Goal: Task Accomplishment & Management: Manage account settings

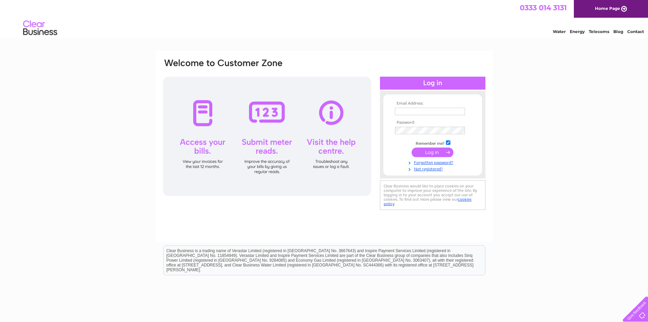
click at [411, 109] on input "text" at bounding box center [430, 111] width 70 height 7
type input "rachael@beatboxleisure.com"
click at [412, 148] on input "submit" at bounding box center [433, 153] width 42 height 10
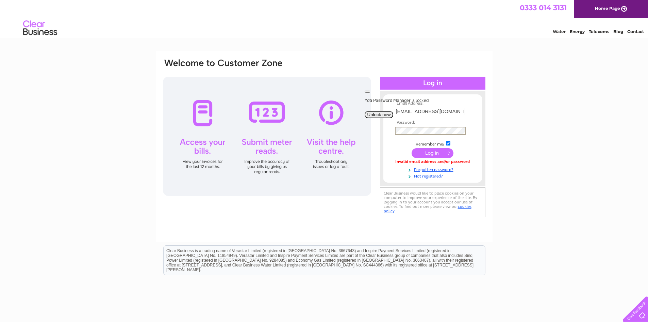
click at [440, 153] on input "submit" at bounding box center [433, 153] width 42 height 10
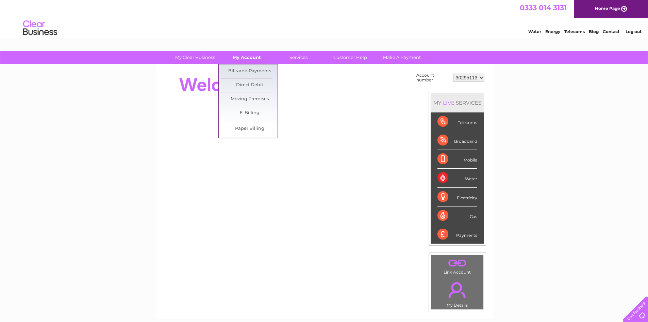
click at [240, 60] on link "My Account" at bounding box center [247, 57] width 56 height 13
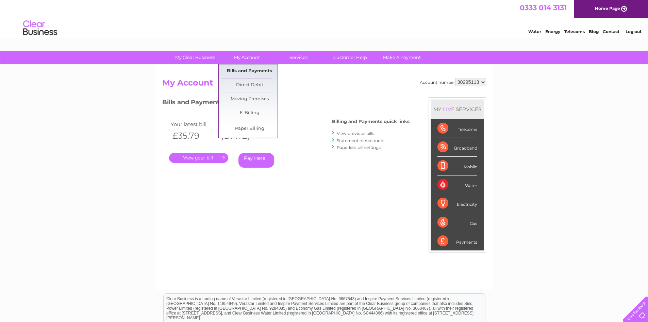
click at [249, 70] on link "Bills and Payments" at bounding box center [250, 71] width 56 height 14
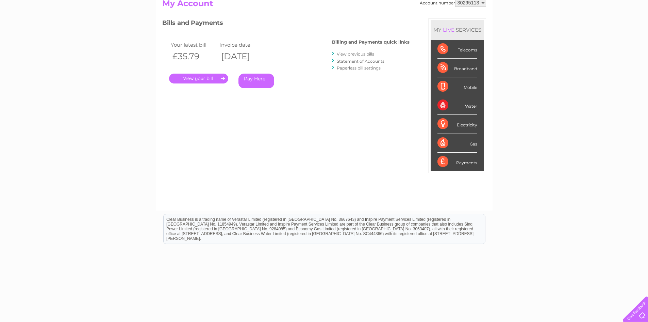
scroll to position [89, 0]
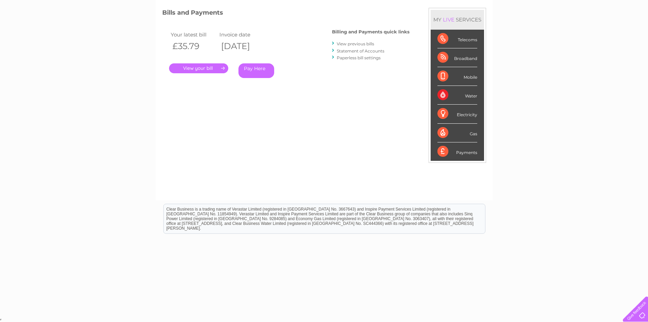
click at [354, 41] on link "View previous bills" at bounding box center [355, 43] width 37 height 5
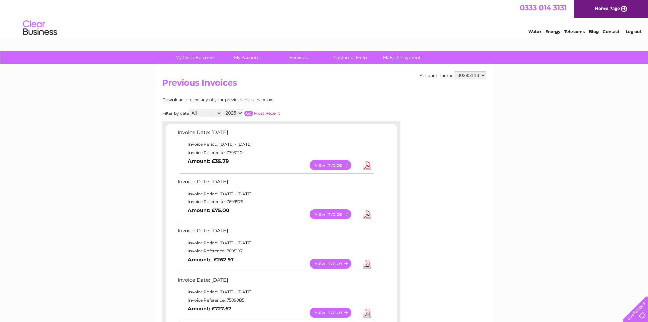
click at [328, 160] on link "View" at bounding box center [335, 165] width 50 height 10
click at [328, 213] on link "View" at bounding box center [335, 214] width 50 height 10
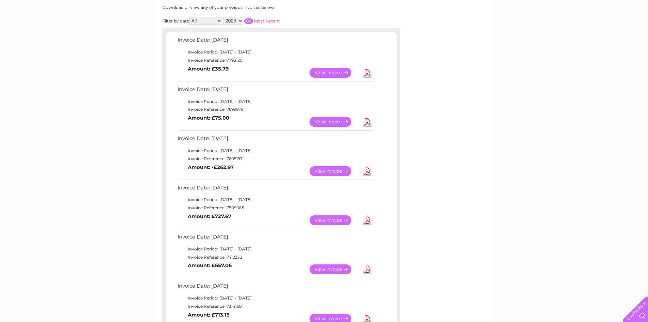
scroll to position [136, 0]
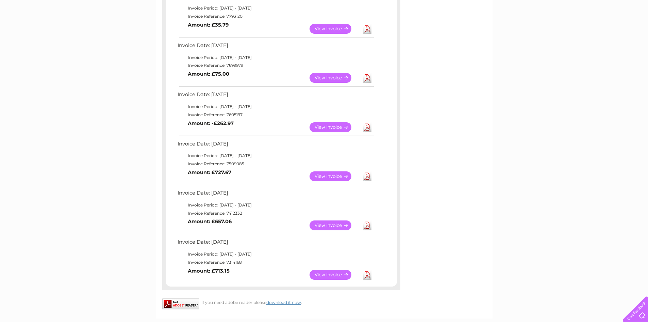
click at [322, 224] on link "View" at bounding box center [335, 225] width 50 height 10
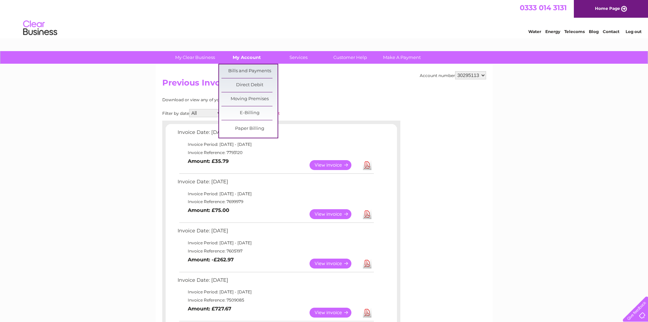
click at [239, 61] on link "My Account" at bounding box center [247, 57] width 56 height 13
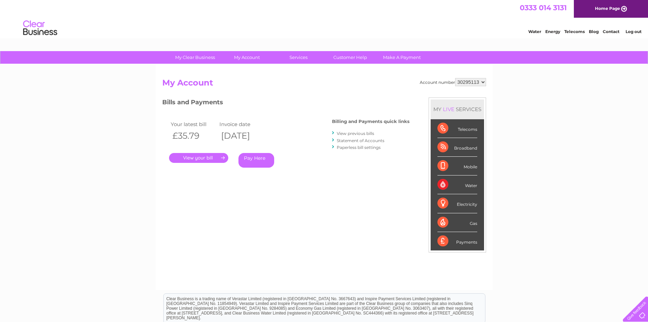
click at [354, 131] on link "View previous bills" at bounding box center [355, 133] width 37 height 5
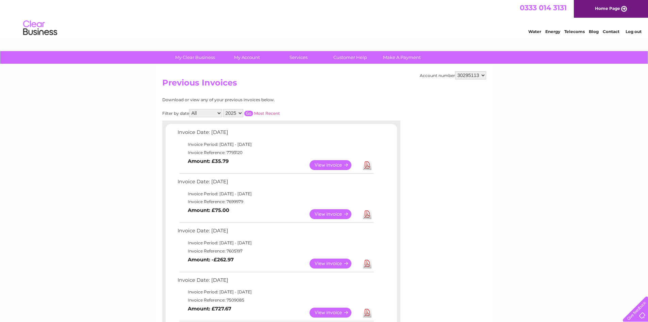
click at [366, 162] on link "Download" at bounding box center [367, 165] width 9 height 10
click at [631, 34] on link "Log out" at bounding box center [634, 31] width 16 height 5
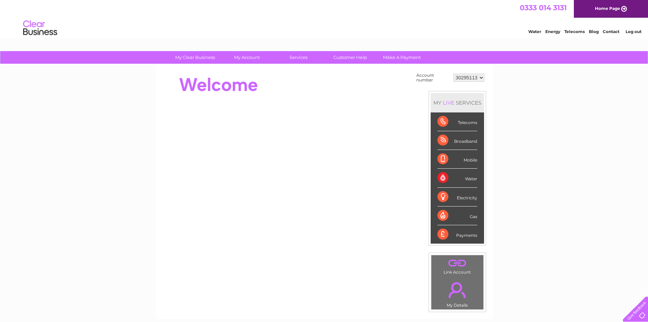
click at [633, 28] on li "Log out" at bounding box center [634, 31] width 20 height 9
click at [632, 30] on link "Log out" at bounding box center [634, 31] width 16 height 5
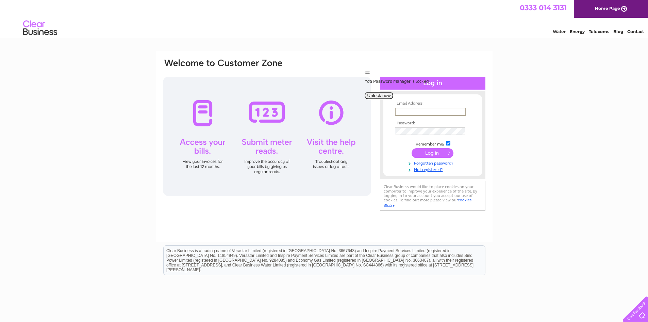
click at [421, 109] on input "text" at bounding box center [430, 112] width 71 height 8
drag, startPoint x: 458, startPoint y: 77, endPoint x: 461, endPoint y: 82, distance: 5.7
click at [367, 72] on div at bounding box center [367, 72] width 0 height 0
drag, startPoint x: 421, startPoint y: 110, endPoint x: 407, endPoint y: 114, distance: 14.1
click at [421, 110] on input "text" at bounding box center [430, 112] width 71 height 8
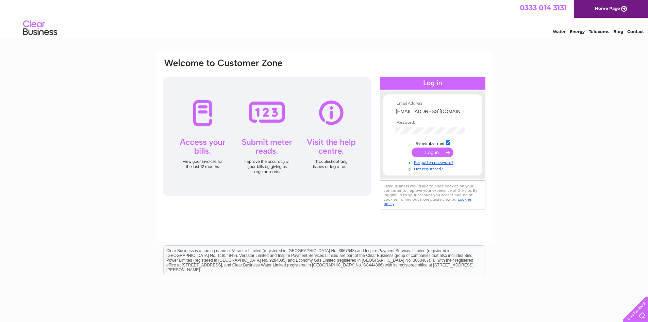
click at [514, 115] on div "Email Address: accounts@beatboxleisure.com Password:" at bounding box center [324, 204] width 648 height 307
drag, startPoint x: 457, startPoint y: 110, endPoint x: 372, endPoint y: 109, distance: 85.8
click at [372, 109] on div "Email Address: accounts@beatboxleisure.com Password:" at bounding box center [324, 135] width 324 height 154
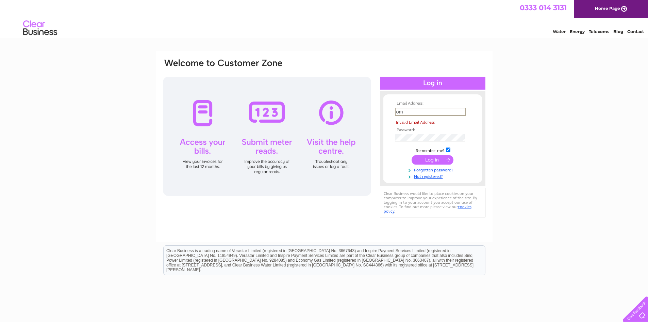
type input "o"
click at [374, 58] on div "Email Address: The Email Address field is required Password: Forgotten password?" at bounding box center [324, 146] width 337 height 191
click at [407, 113] on input "text" at bounding box center [430, 112] width 71 height 8
type input "s"
type input "Fraser@macintyres.me.uk"
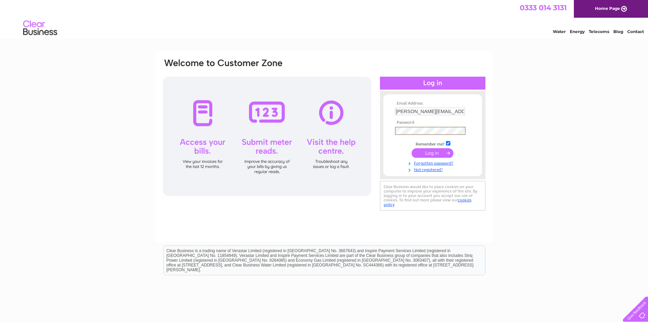
click at [528, 105] on div "Email Address: Fraser@macintyres.me.uk Password: Forgotten password?" at bounding box center [324, 204] width 648 height 307
drag, startPoint x: 453, startPoint y: 110, endPoint x: 267, endPoint y: 109, distance: 185.4
click at [279, 110] on div "Email Address: Fraser@macintyres.me.uk Password:" at bounding box center [324, 135] width 324 height 154
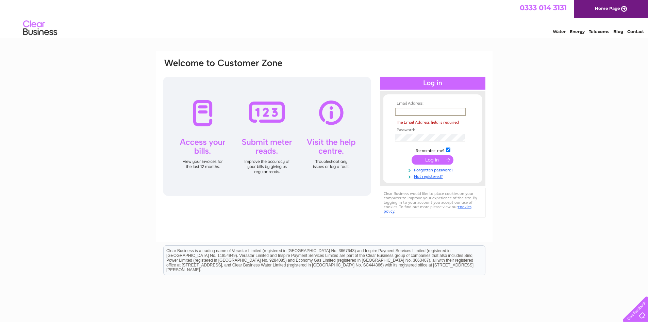
click at [404, 111] on input "text" at bounding box center [430, 112] width 71 height 8
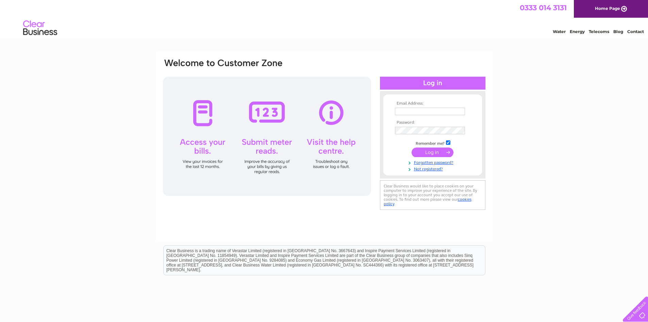
click at [432, 112] on input "text" at bounding box center [430, 111] width 70 height 7
click at [554, 121] on div "Email Address: Password:" at bounding box center [324, 204] width 648 height 307
click at [436, 111] on input "text" at bounding box center [430, 111] width 70 height 7
drag, startPoint x: 457, startPoint y: 110, endPoint x: 387, endPoint y: 110, distance: 69.8
click at [387, 110] on form "Email Address: accounts@beatboxleisure.com Password:" at bounding box center [432, 136] width 99 height 71
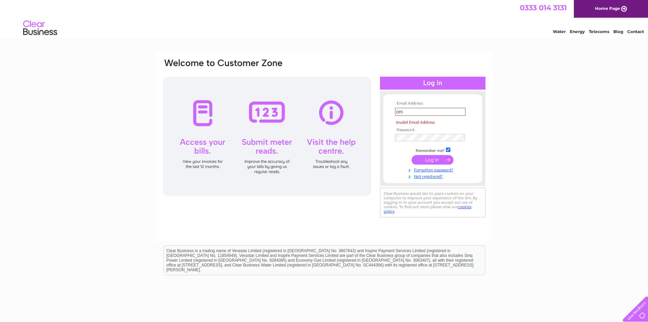
type input "m"
drag, startPoint x: 394, startPoint y: 111, endPoint x: 373, endPoint y: 112, distance: 20.8
click at [373, 112] on div "Email Address: m Invalid Email Address Password:" at bounding box center [324, 138] width 324 height 161
click at [510, 61] on div "Email Address: The Email Address field is required Password:" at bounding box center [324, 204] width 648 height 307
click at [409, 113] on input "text" at bounding box center [430, 112] width 71 height 8
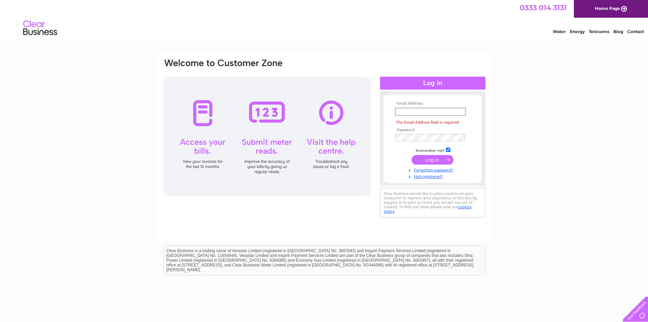
type input "rachael@beatboxleisure.com"
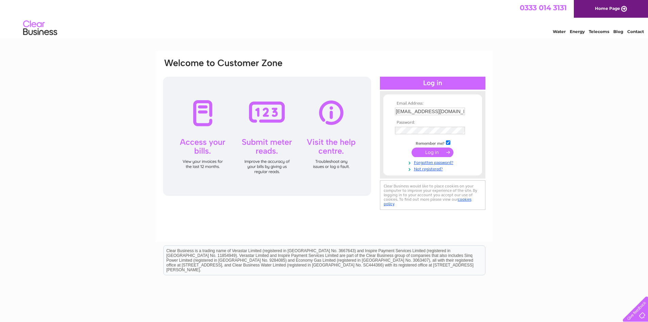
click at [433, 157] on input "submit" at bounding box center [433, 152] width 42 height 10
click at [423, 108] on input "text" at bounding box center [430, 111] width 70 height 7
type input "[EMAIL_ADDRESS][DOMAIN_NAME]"
click at [432, 153] on input "submit" at bounding box center [433, 153] width 42 height 10
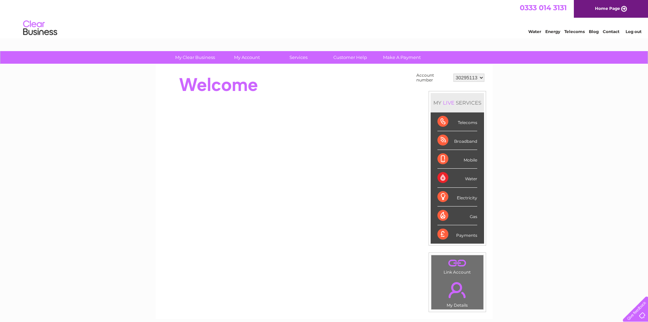
click at [481, 79] on select "30295113" at bounding box center [469, 77] width 31 height 8
click at [502, 75] on div "My Clear Business Login Details My Details My Preferences Link Account My Accou…" at bounding box center [324, 243] width 648 height 384
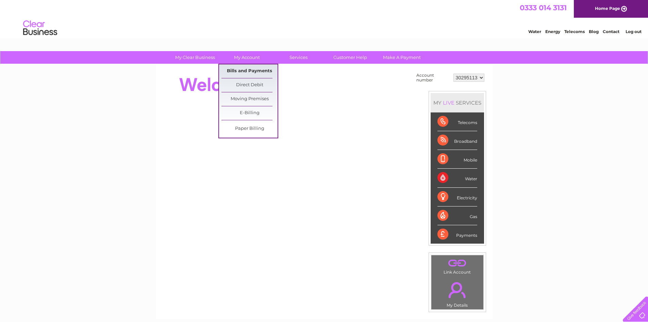
click at [245, 67] on link "Bills and Payments" at bounding box center [250, 71] width 56 height 14
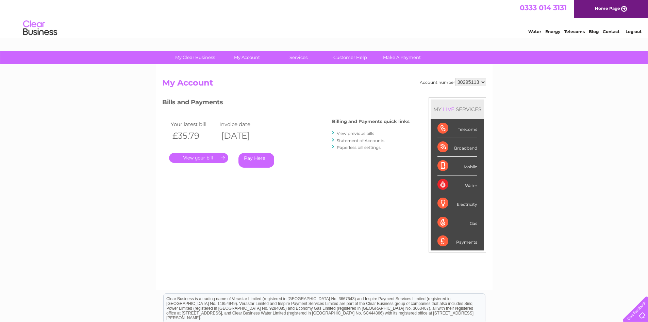
click at [198, 157] on link "." at bounding box center [198, 158] width 59 height 10
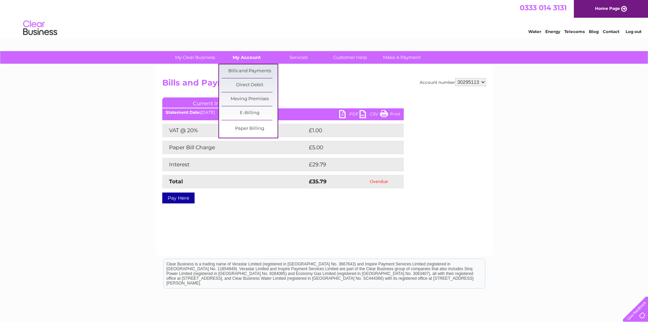
click at [255, 58] on link "My Account" at bounding box center [247, 57] width 56 height 13
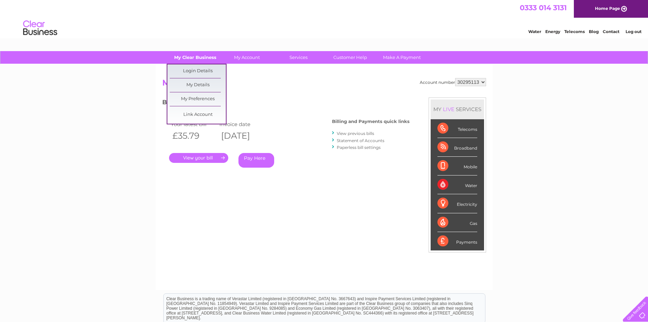
click at [205, 58] on link "My Clear Business" at bounding box center [195, 57] width 56 height 13
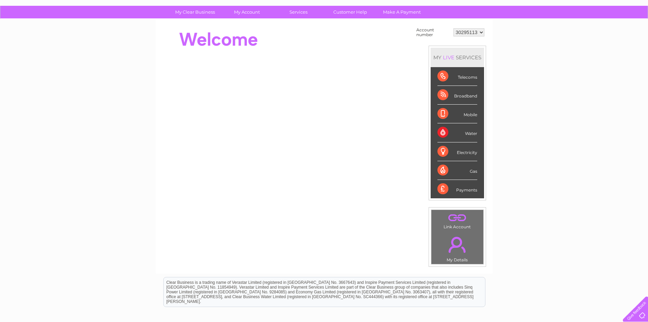
scroll to position [84, 0]
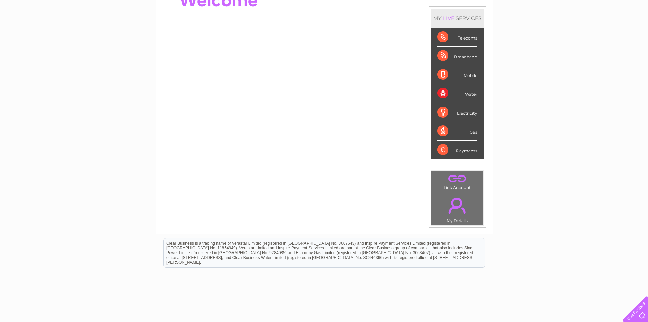
click at [460, 220] on td ". My Details" at bounding box center [457, 208] width 53 height 33
click at [458, 212] on link "." at bounding box center [457, 205] width 49 height 24
